Goal: Information Seeking & Learning: Learn about a topic

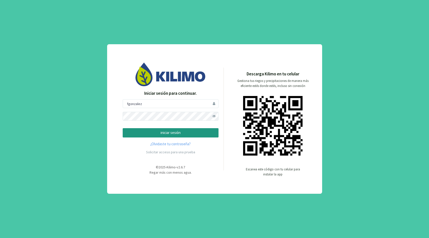
click at [168, 132] on p "iniciar sesión" at bounding box center [170, 133] width 87 height 6
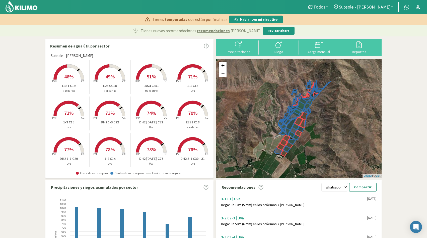
click at [328, 7] on b at bounding box center [327, 7] width 2 height 1
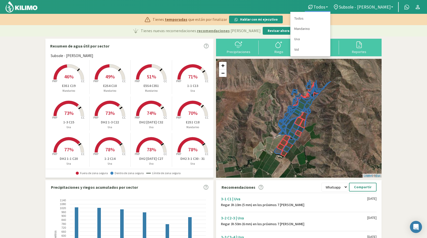
click at [270, 98] on div "+ − Leaflet | © Esri" at bounding box center [299, 118] width 166 height 119
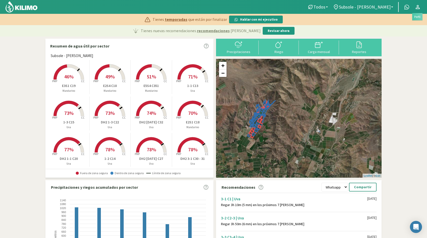
click at [418, 7] on icon at bounding box center [418, 7] width 4 height 4
click at [382, 9] on span "Subsole - [PERSON_NAME]" at bounding box center [365, 6] width 52 height 5
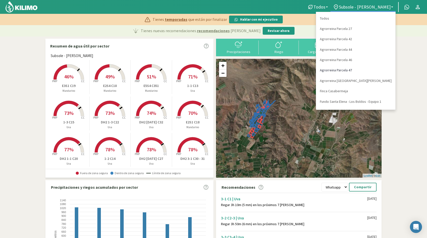
scroll to position [19, 0]
click at [344, 22] on link "Agrorreina Parcela 42" at bounding box center [355, 20] width 79 height 10
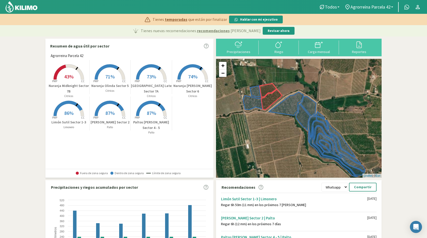
drag, startPoint x: 279, startPoint y: 133, endPoint x: 275, endPoint y: 145, distance: 11.8
click at [276, 145] on div "+ − Leaflet | © Esri" at bounding box center [299, 118] width 166 height 119
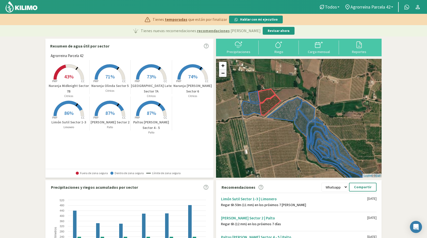
click at [223, 74] on link "−" at bounding box center [223, 73] width 8 height 8
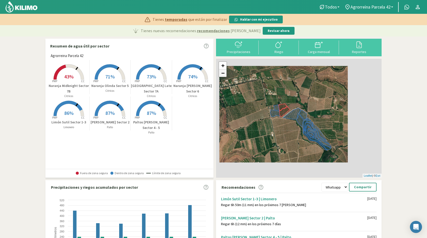
click at [223, 74] on link "−" at bounding box center [223, 73] width 8 height 8
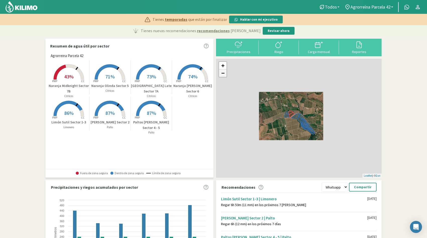
click at [223, 74] on link "−" at bounding box center [223, 73] width 8 height 8
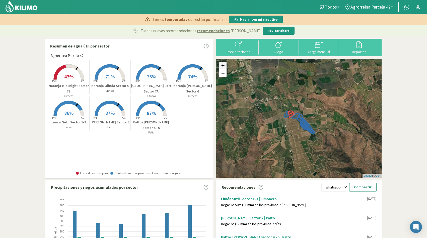
click at [222, 65] on link "+" at bounding box center [223, 66] width 8 height 8
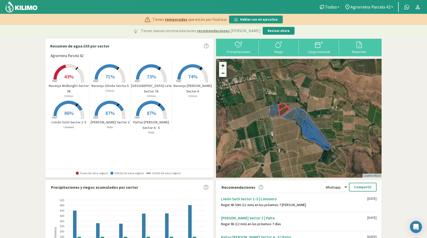
click at [222, 65] on link "+" at bounding box center [223, 66] width 8 height 8
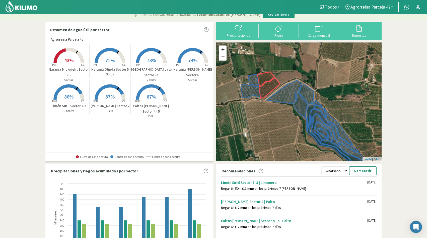
scroll to position [0, 0]
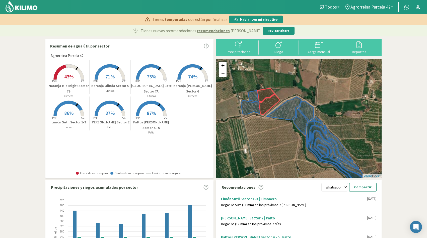
click at [70, 75] on span "43%" at bounding box center [68, 76] width 9 height 6
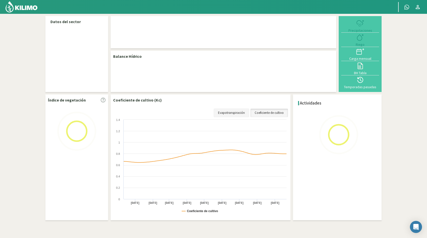
click at [235, 112] on link "Evapotranspiración" at bounding box center [231, 112] width 35 height 9
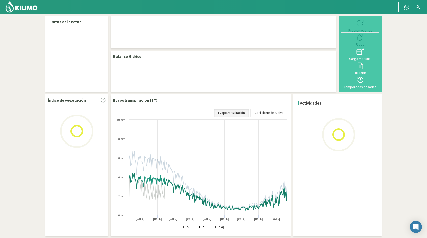
click at [200, 226] on text "ETc" at bounding box center [201, 227] width 5 height 4
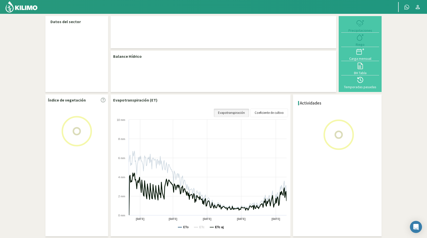
click at [217, 226] on text "ETc aj" at bounding box center [219, 227] width 9 height 4
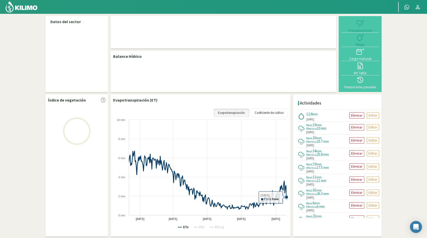
select select "1: Object"
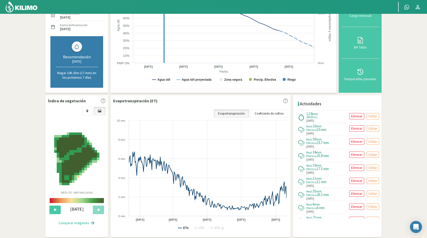
scroll to position [103, 0]
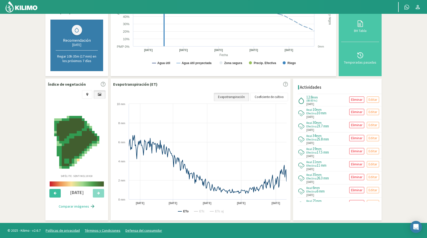
click at [56, 194] on icon at bounding box center [55, 192] width 3 height 3
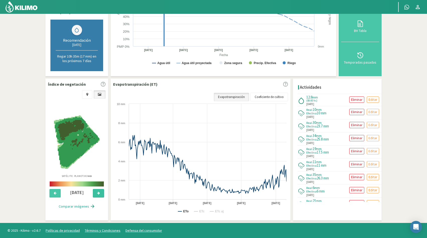
click at [99, 194] on icon at bounding box center [98, 192] width 3 height 3
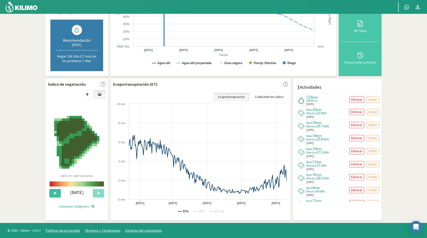
click at [55, 195] on button at bounding box center [54, 193] width 11 height 9
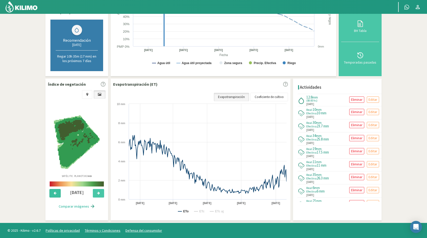
click at [55, 195] on button at bounding box center [54, 193] width 11 height 9
click at [55, 194] on icon at bounding box center [55, 192] width 3 height 3
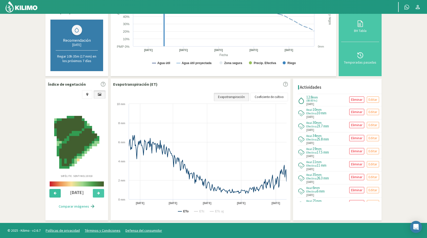
click at [55, 194] on icon at bounding box center [55, 192] width 3 height 3
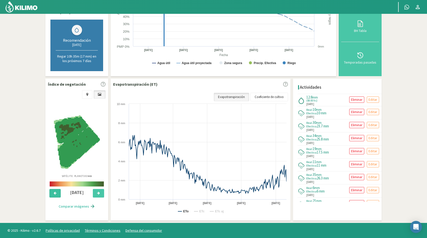
click at [55, 194] on icon at bounding box center [55, 192] width 3 height 3
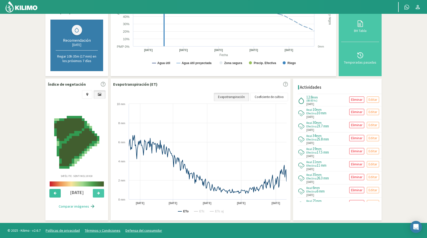
click at [55, 194] on icon at bounding box center [55, 192] width 3 height 3
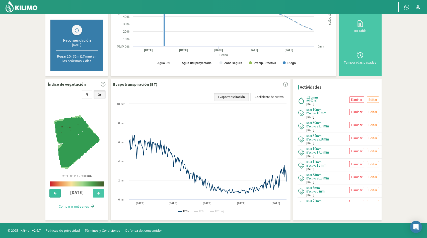
click at [55, 194] on icon at bounding box center [55, 192] width 3 height 3
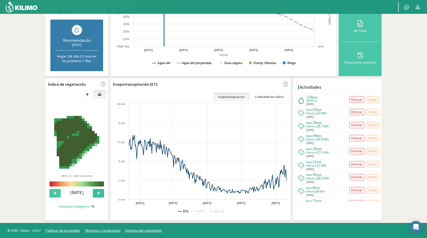
click at [99, 195] on button at bounding box center [98, 193] width 11 height 9
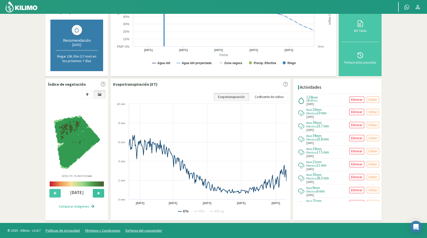
click at [99, 193] on icon at bounding box center [98, 192] width 3 height 3
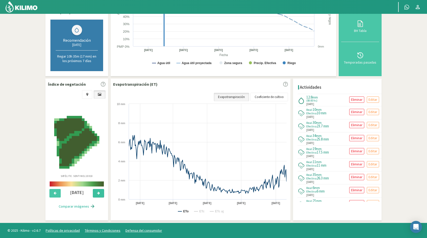
click at [99, 193] on icon at bounding box center [98, 192] width 3 height 3
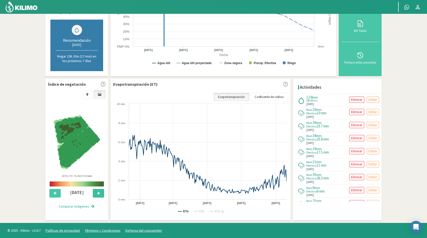
click at [99, 193] on icon at bounding box center [98, 192] width 3 height 3
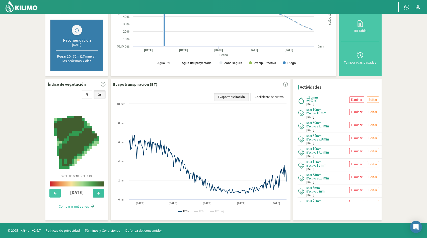
click at [99, 193] on icon at bounding box center [98, 192] width 3 height 3
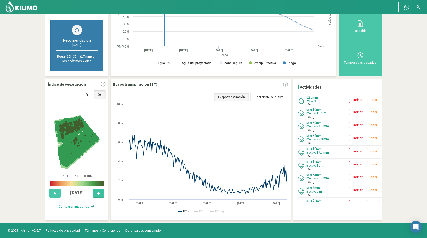
click at [99, 194] on icon at bounding box center [98, 192] width 3 height 3
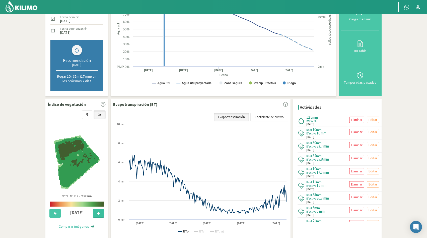
scroll to position [94, 0]
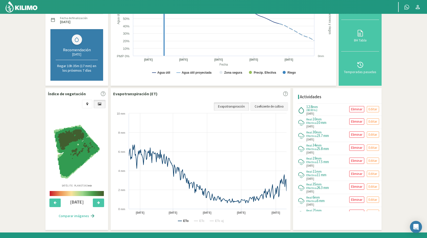
click at [264, 109] on link "Coeficiente de cultivo" at bounding box center [270, 106] width 38 height 9
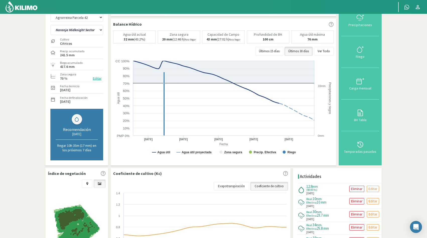
scroll to position [17, 0]
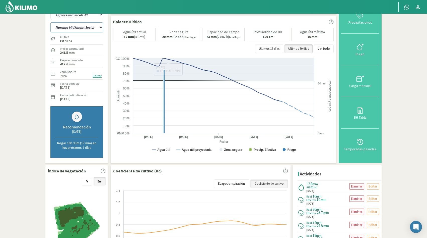
click at [101, 28] on select "Limón Sutil Sector 1-3 Naranja Atwood Sector 6 Naranja Lane Late Sector 7A Nara…" at bounding box center [76, 27] width 53 height 10
select select "0: Object"
click at [50, 22] on select "Limón Sutil Sector 1-3 Naranja Atwood Sector 6 Naranja Lane Late Sector 7A Nara…" at bounding box center [76, 27] width 53 height 10
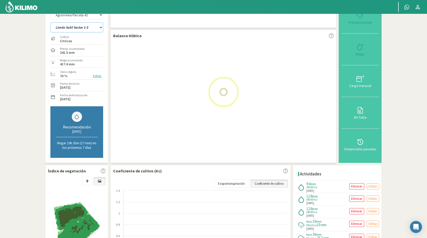
select select "11: Object"
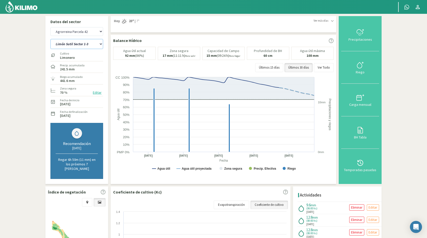
click at [100, 43] on select "Limón Sutil Sector 1-3 Naranja Atwood Sector 6 Naranja Lane Late Sector 7A Nara…" at bounding box center [76, 44] width 53 height 10
select select "8: Object"
click at [50, 39] on select "Limón Sutil Sector 1-3 Naranja Atwood Sector 6 Naranja Lane Late Sector 7A Nara…" at bounding box center [76, 44] width 53 height 10
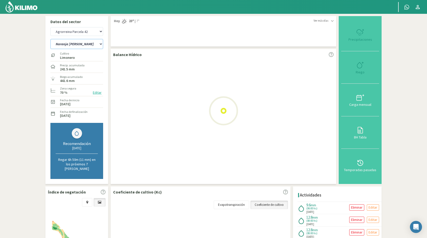
select select "21: Object"
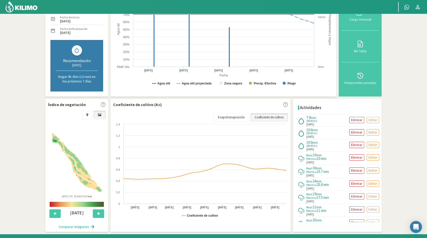
scroll to position [87, 0]
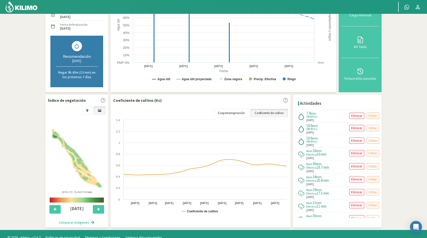
select select "15: Object"
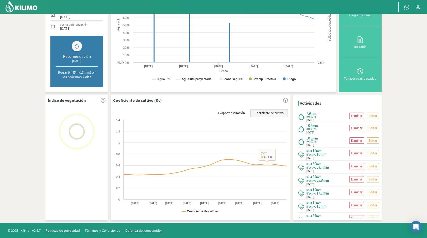
click at [271, 114] on link "Coeficiente de cultivo" at bounding box center [270, 113] width 38 height 9
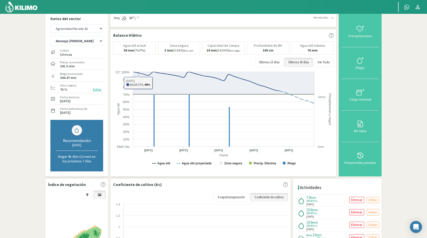
scroll to position [0, 0]
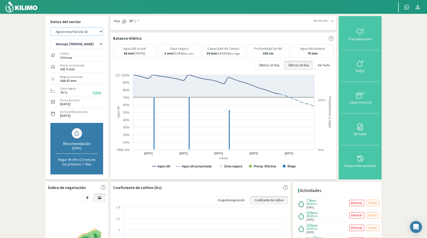
click at [101, 31] on select "Agrorreina Parcela 27 Agrorreina Parcela 42 [GEOGRAPHIC_DATA] 44 [GEOGRAPHIC_DA…" at bounding box center [76, 31] width 53 height 9
select select "22: Object"
click at [50, 27] on select "Agrorreina Parcela 27 Agrorreina Parcela 42 [GEOGRAPHIC_DATA] 44 [GEOGRAPHIC_DA…" at bounding box center [76, 31] width 53 height 9
click at [101, 44] on select "Limón Sutil Sector 1-3 Naranja Atwood Sector 6 Naranja Lane Late Sector 7A Nara…" at bounding box center [76, 44] width 53 height 10
select select "14: Object"
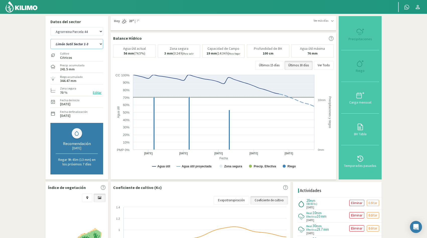
click at [50, 39] on select "Limón Sutil Sector 1-3 Naranja Atwood Sector 6 Naranja Lane Late Sector 7A Nara…" at bounding box center [76, 44] width 53 height 10
select select "32: Object"
select select "21: Object"
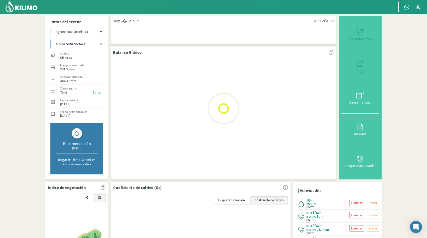
click at [101, 44] on select "[PERSON_NAME] Sutil Sector 2 Naranja [PERSON_NAME]" at bounding box center [76, 44] width 53 height 10
click at [50, 39] on select "[PERSON_NAME] Sutil Sector 2 Naranja [PERSON_NAME]" at bounding box center [76, 44] width 53 height 10
click at [99, 31] on select "Agrorreina Parcela 27 Agrorreina Parcela 42 [GEOGRAPHIC_DATA] 44 [GEOGRAPHIC_DA…" at bounding box center [76, 31] width 53 height 9
select select "30: Object"
click at [50, 27] on select "Agrorreina Parcela 27 Agrorreina Parcela 42 [GEOGRAPHIC_DATA] 44 [GEOGRAPHIC_DA…" at bounding box center [76, 31] width 53 height 9
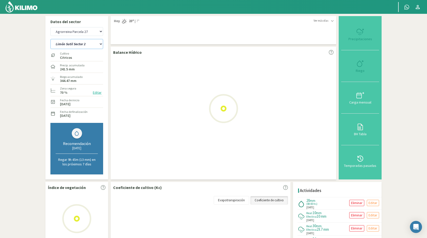
click at [101, 44] on select "[PERSON_NAME] Sutil Sector 2 Naranja [PERSON_NAME]" at bounding box center [76, 44] width 53 height 10
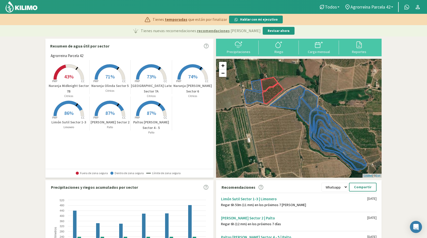
click at [74, 72] on rect at bounding box center [69, 80] width 40 height 40
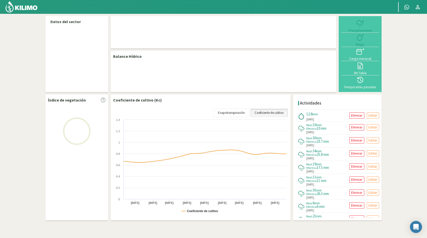
select select "1: Object"
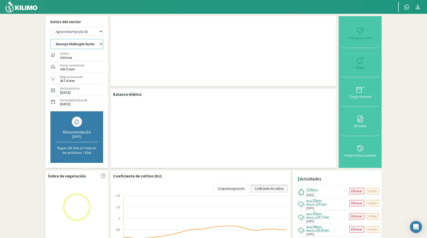
click at [96, 44] on select "Limón Sutil Sector 1-3 Naranja Atwood Sector 6 Naranja Lane Late Sector 7A Nara…" at bounding box center [76, 44] width 53 height 10
click at [50, 39] on select "Limón Sutil Sector 1-3 Naranja Atwood Sector 6 Naranja Lane Late Sector 7A Nara…" at bounding box center [76, 44] width 53 height 10
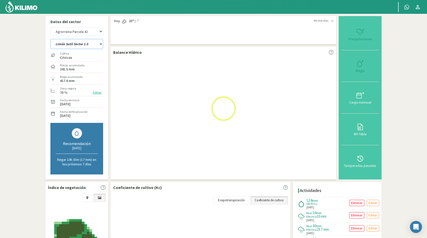
select select "3: Object"
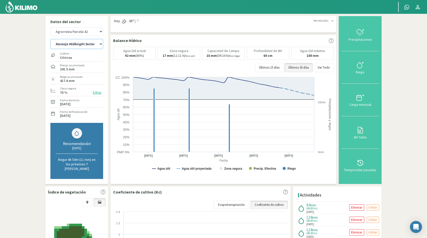
select select "11: Object"
click at [100, 45] on select "Limón Sutil Sector 1-3 Naranja Atwood Sector 6 Naranja Lane Late Sector 7A Nara…" at bounding box center [76, 44] width 53 height 10
click at [50, 39] on select "Limón Sutil Sector 1-3 Naranja Atwood Sector 6 Naranja Lane Late Sector 7A Nara…" at bounding box center [76, 44] width 53 height 10
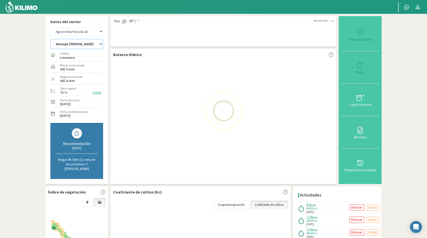
select select "7: Object"
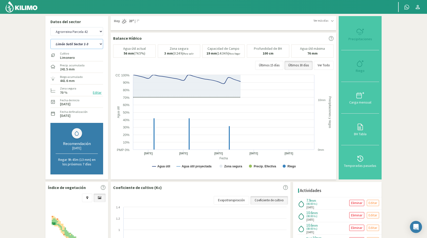
select select "21: Object"
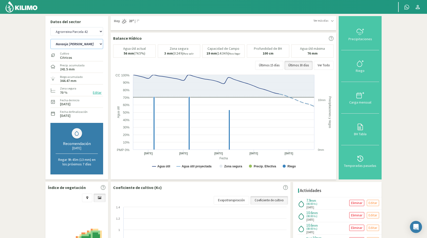
click at [100, 45] on select "Limón Sutil Sector 1-3 Naranja Atwood Sector 6 Naranja Lane Late Sector 7A Nara…" at bounding box center [76, 44] width 53 height 10
select select "16: Object"
click at [50, 39] on select "Limón Sutil Sector 1-3 Naranja Atwood Sector 6 Naranja Lane Late Sector 7A Nara…" at bounding box center [76, 44] width 53 height 10
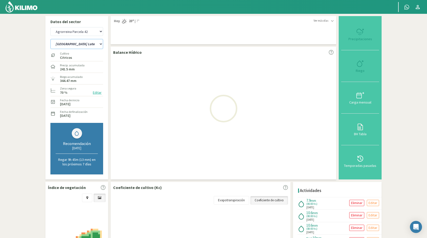
select select "31: Object"
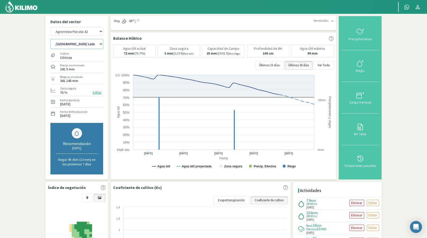
click at [100, 45] on select "Limón Sutil Sector 1-3 Naranja Atwood Sector 6 Naranja Lane Late Sector 7A Nara…" at bounding box center [76, 44] width 53 height 10
click at [50, 39] on select "Limón Sutil Sector 1-3 Naranja Atwood Sector 6 Naranja Lane Late Sector 7A Nara…" at bounding box center [76, 44] width 53 height 10
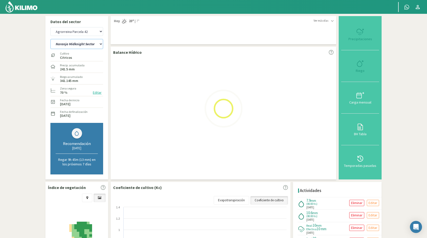
select select "23: Object"
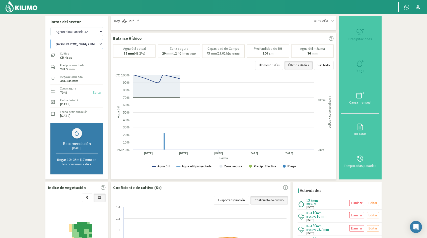
select select "41: Object"
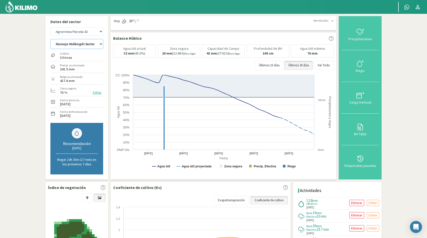
click at [99, 44] on select "Limón Sutil Sector 1-3 Naranja Atwood Sector 6 Naranja Lane Late Sector 7A Nara…" at bounding box center [76, 44] width 53 height 10
select select "32: Object"
click at [50, 39] on select "Limón Sutil Sector 1-3 Naranja Atwood Sector 6 Naranja Lane Late Sector 7A Nara…" at bounding box center [76, 44] width 53 height 10
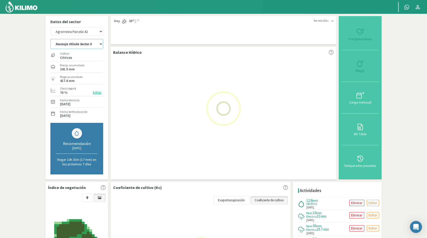
select select "51: Object"
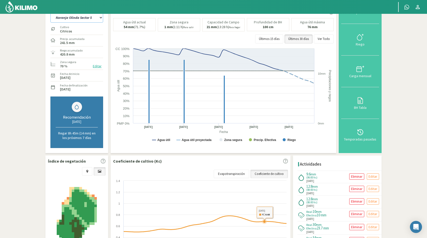
scroll to position [14, 0]
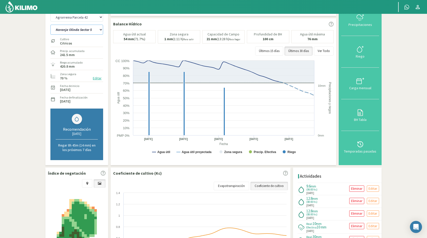
click at [100, 30] on select "Limón Sutil Sector 1-3 Naranja Atwood Sector 6 Naranja Lane Late Sector 7A Nara…" at bounding box center [76, 30] width 53 height 10
select select "40: Object"
click at [50, 25] on select "Limón Sutil Sector 1-3 Naranja Atwood Sector 6 Naranja Lane Late Sector 7A Nara…" at bounding box center [76, 30] width 53 height 10
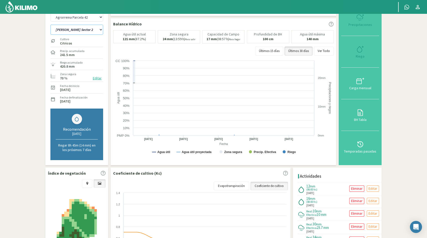
select select "61: Object"
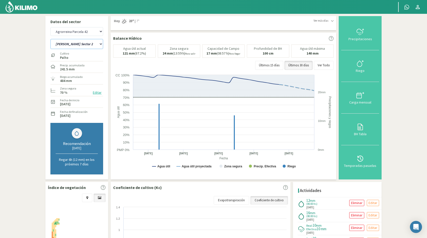
click at [100, 44] on select "Limón Sutil Sector 1-3 Naranja Atwood Sector 6 Naranja Lane Late Sector 7A Nara…" at bounding box center [76, 44] width 53 height 10
select select "48: Object"
click at [50, 39] on select "Limón Sutil Sector 1-3 Naranja Atwood Sector 6 Naranja Lane Late Sector 7A Nara…" at bounding box center [76, 44] width 53 height 10
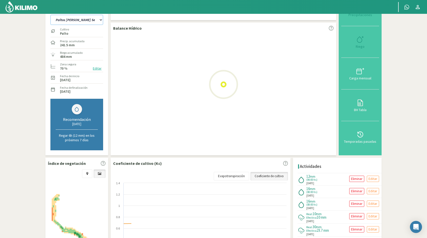
select select "71: Object"
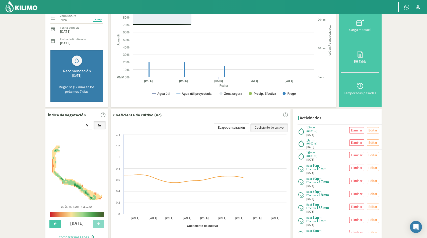
scroll to position [86, 0]
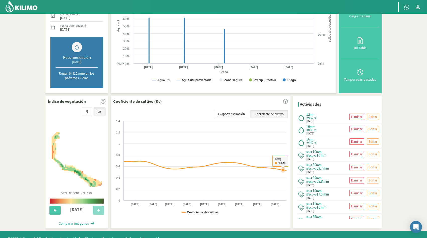
select select "55: Object"
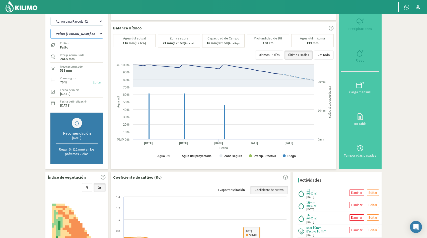
scroll to position [0, 0]
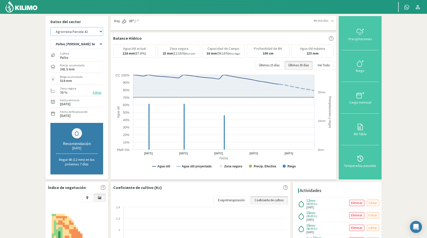
click at [94, 32] on select "Agrorreina Parcela 27 Agrorreina Parcela 42 [GEOGRAPHIC_DATA] 44 [GEOGRAPHIC_DA…" at bounding box center [76, 31] width 53 height 9
select select "72: Object"
click at [50, 27] on select "Agrorreina Parcela 27 Agrorreina Parcela 42 [GEOGRAPHIC_DATA] 44 [GEOGRAPHIC_DA…" at bounding box center [76, 31] width 53 height 9
click at [101, 44] on select "Limón Sutil Sector 1-3 Naranja Atwood Sector 6 Naranja Lane Late Sector 7A Nara…" at bounding box center [76, 44] width 53 height 10
click at [84, 32] on select "Agrorreina Parcela 27 Agrorreina Parcela 42 [GEOGRAPHIC_DATA] 44 [GEOGRAPHIC_DA…" at bounding box center [76, 31] width 53 height 9
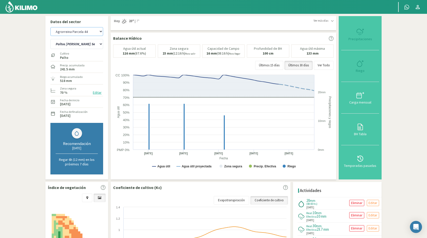
click at [50, 27] on select "Agrorreina Parcela 27 Agrorreina Parcela 42 [GEOGRAPHIC_DATA] 44 [GEOGRAPHIC_DA…" at bounding box center [76, 31] width 53 height 9
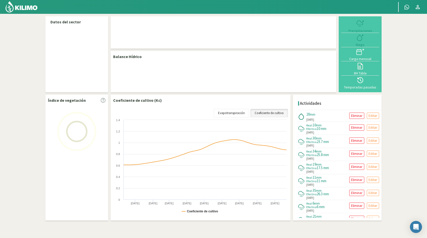
select select "2: Object"
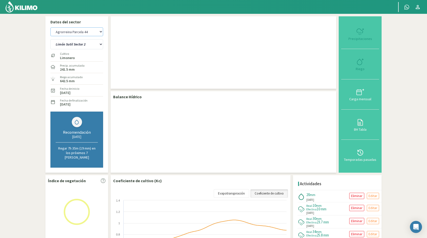
click at [100, 31] on select "Agrorreina Parcela 27 Agrorreina Parcela 42 [GEOGRAPHIC_DATA] 44 [GEOGRAPHIC_DA…" at bounding box center [76, 31] width 53 height 9
click at [50, 27] on select "Agrorreina Parcela 27 Agrorreina Parcela 42 [GEOGRAPHIC_DATA] 44 [GEOGRAPHIC_DA…" at bounding box center [76, 31] width 53 height 9
click at [89, 32] on select "Agrorreina Parcela 27 Agrorreina Parcela 42 [GEOGRAPHIC_DATA] 44 [GEOGRAPHIC_DA…" at bounding box center [76, 31] width 53 height 9
click at [50, 27] on select "Agrorreina Parcela 27 Agrorreina Parcela 42 [GEOGRAPHIC_DATA] 44 [GEOGRAPHIC_DA…" at bounding box center [76, 31] width 53 height 9
click at [101, 32] on select "Agrorreina Parcela 27 Agrorreina Parcela 42 [GEOGRAPHIC_DATA] 44 [GEOGRAPHIC_DA…" at bounding box center [76, 31] width 53 height 9
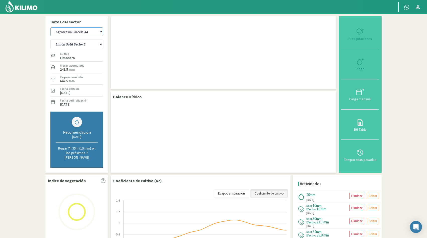
select select "3: Object"
click at [50, 27] on select "Agrorreina Parcela 27 Agrorreina Parcela 42 [GEOGRAPHIC_DATA] 44 [GEOGRAPHIC_DA…" at bounding box center [76, 31] width 53 height 9
click at [100, 44] on select "[PERSON_NAME] Sutil Sector 2 Naranja [PERSON_NAME]" at bounding box center [76, 44] width 53 height 10
click at [50, 39] on select "[PERSON_NAME] Sutil Sector 2 Naranja [PERSON_NAME]" at bounding box center [76, 44] width 53 height 10
click at [97, 44] on select "Limón Sutil Sector 2 Naranja Fukumoto" at bounding box center [76, 44] width 53 height 10
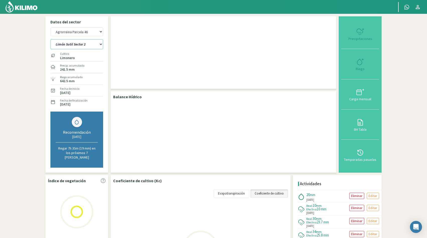
click at [50, 39] on select "Limón Sutil Sector 2 Naranja Fukumoto" at bounding box center [76, 44] width 53 height 10
click at [100, 44] on select "Limón Sutil Sector 2 Naranja Fukumoto" at bounding box center [76, 44] width 53 height 10
click at [50, 39] on select "Limón Sutil Sector 2 Naranja Fukumoto" at bounding box center [76, 44] width 53 height 10
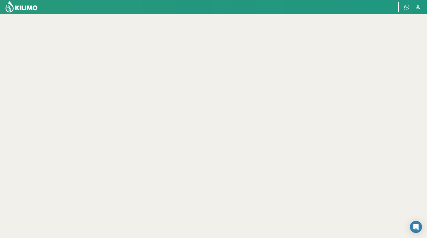
click at [162, 150] on div at bounding box center [213, 133] width 341 height 238
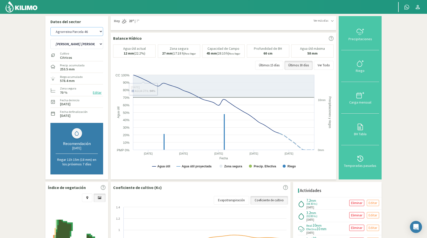
click at [99, 32] on select "Agrorreina Parcela 27 Agrorreina Parcela 42 [GEOGRAPHIC_DATA] 44 [GEOGRAPHIC_DA…" at bounding box center [76, 31] width 53 height 9
click at [50, 27] on select "Agrorreina Parcela 27 Agrorreina Parcela 42 [GEOGRAPHIC_DATA] 44 [GEOGRAPHIC_DA…" at bounding box center [76, 31] width 53 height 9
select select "12: Object"
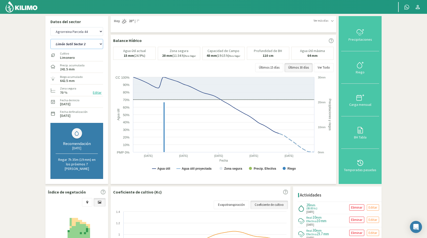
click at [100, 44] on select "[PERSON_NAME] Sutil Sector 2 Naranja [PERSON_NAME]" at bounding box center [76, 44] width 53 height 10
select select "3: Object"
click at [50, 39] on select "[PERSON_NAME] Sutil Sector 2 Naranja [PERSON_NAME]" at bounding box center [76, 44] width 53 height 10
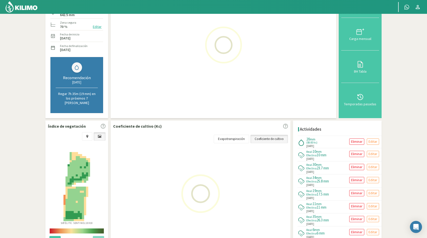
scroll to position [66, 0]
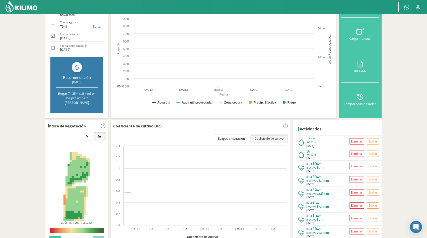
select select "22: Object"
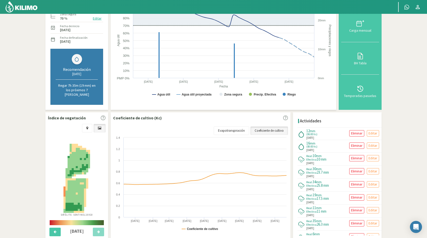
scroll to position [77, 0]
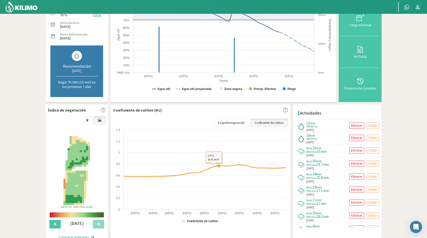
select select "5: Object"
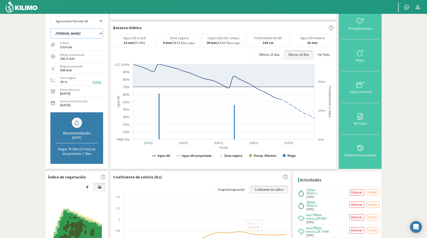
scroll to position [0, 0]
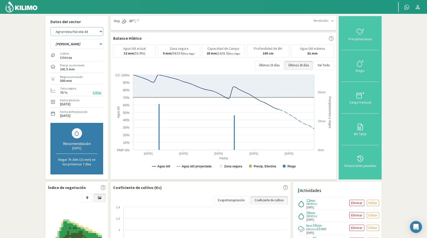
click at [99, 31] on select "Agrorreina Parcela 27 Agrorreina Parcela 42 [GEOGRAPHIC_DATA] 44 [GEOGRAPHIC_DA…" at bounding box center [76, 31] width 53 height 9
select select "24: Object"
click at [50, 27] on select "Agrorreina Parcela 27 Agrorreina Parcela 42 [GEOGRAPHIC_DATA] 44 [GEOGRAPHIC_DA…" at bounding box center [76, 31] width 53 height 9
click at [85, 45] on select "[PERSON_NAME] Sutil Sector 2 Naranja [PERSON_NAME]" at bounding box center [76, 44] width 53 height 10
click at [50, 39] on select "[PERSON_NAME] Sutil Sector 2 Naranja [PERSON_NAME]" at bounding box center [76, 44] width 53 height 10
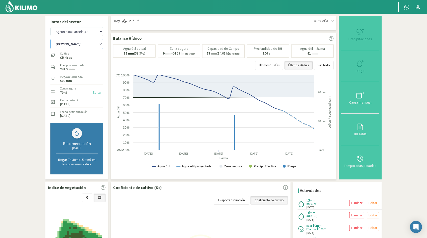
click at [85, 45] on select "[PERSON_NAME] Sutil Sector 2 Naranja [PERSON_NAME]" at bounding box center [76, 44] width 53 height 10
click at [50, 39] on select "[PERSON_NAME] Sutil Sector 2 Naranja [PERSON_NAME]" at bounding box center [76, 44] width 53 height 10
click at [98, 31] on select "Agrorreina Parcela 27 Agrorreina Parcela 42 [GEOGRAPHIC_DATA] 44 [GEOGRAPHIC_DA…" at bounding box center [76, 31] width 53 height 9
click at [50, 27] on select "Agrorreina Parcela 27 Agrorreina Parcela 42 [GEOGRAPHIC_DATA] 44 [GEOGRAPHIC_DA…" at bounding box center [76, 31] width 53 height 9
click at [100, 45] on select "[PERSON_NAME] Sutil Sector 2 Naranja [PERSON_NAME]" at bounding box center [76, 44] width 53 height 10
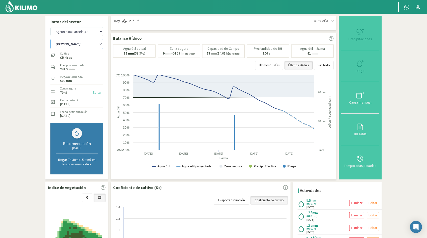
select select "4: Object"
click at [50, 39] on select "[PERSON_NAME] Sutil Sector 2 Naranja [PERSON_NAME]" at bounding box center [76, 44] width 53 height 10
select select "34: Object"
select select "6: Object"
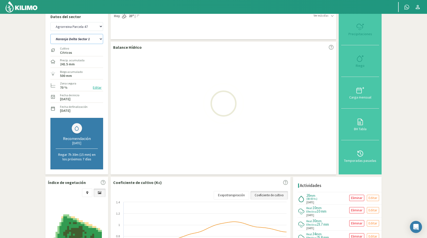
scroll to position [2, 0]
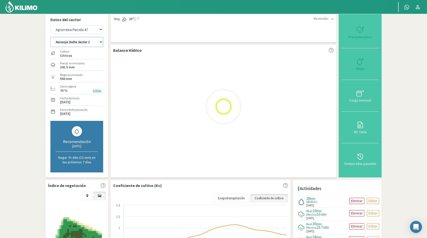
select select "44: Object"
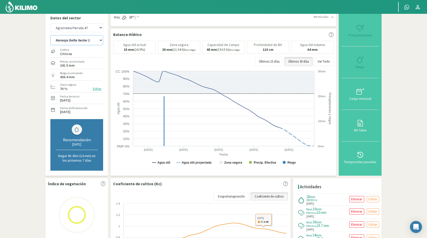
scroll to position [0, 0]
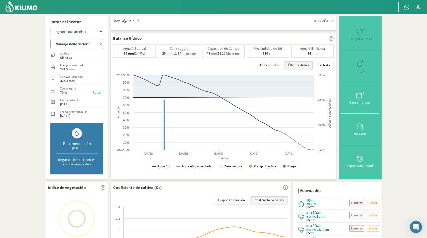
click at [100, 44] on select "Naranja Delta Sector 1 Naranja [GEOGRAPHIC_DATA] Sector 3 Naranja Midknight Sec…" at bounding box center [76, 44] width 53 height 10
click at [50, 39] on select "Naranja Delta Sector 1 Naranja [GEOGRAPHIC_DATA] Sector 3 Naranja Midknight Sec…" at bounding box center [76, 44] width 53 height 10
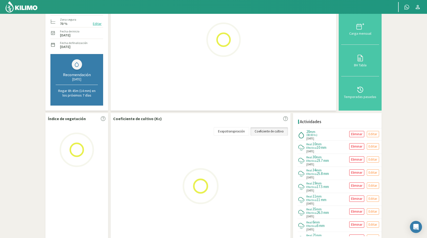
scroll to position [78, 0]
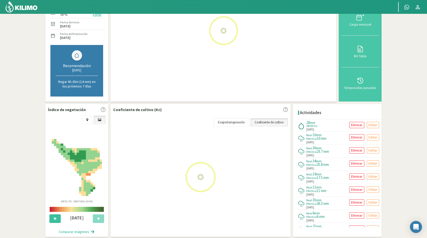
click at [55, 220] on icon at bounding box center [55, 218] width 3 height 3
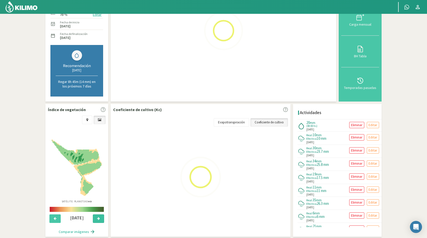
click at [98, 221] on button at bounding box center [98, 218] width 11 height 9
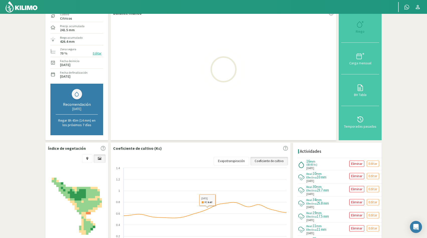
scroll to position [0, 0]
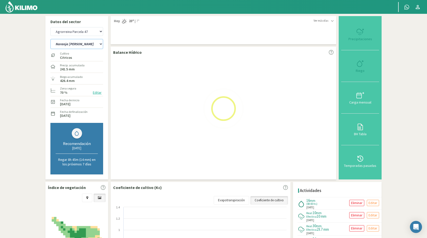
click at [101, 44] on select "Naranja Delta Sector 1 Naranja [GEOGRAPHIC_DATA] Sector 3 Naranja Midknight Sec…" at bounding box center [76, 44] width 53 height 10
select select "11: Object"
click at [50, 39] on select "Naranja Delta Sector 1 Naranja [GEOGRAPHIC_DATA] Sector 3 Naranja Midknight Sec…" at bounding box center [76, 44] width 53 height 10
select select "54: Object"
select select "12: Object"
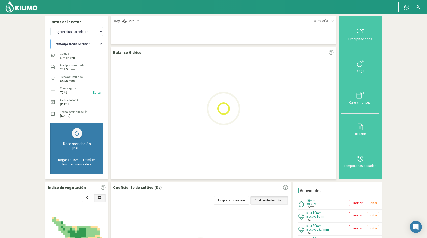
click at [99, 44] on select "Naranja Delta Sector 1 Naranja [GEOGRAPHIC_DATA] Sector 3 Naranja Midknight Sec…" at bounding box center [76, 44] width 53 height 10
